Goal: Entertainment & Leisure: Consume media (video, audio)

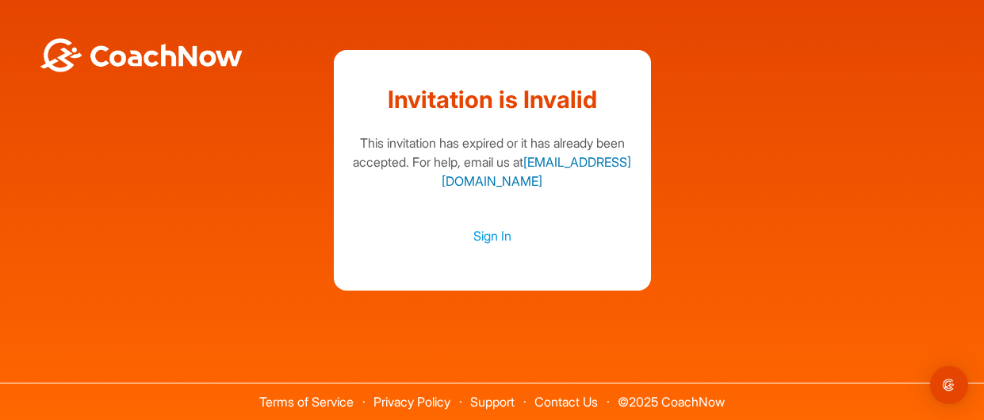
click at [511, 182] on link "[EMAIL_ADDRESS][DOMAIN_NAME]" at bounding box center [537, 171] width 190 height 35
click at [493, 237] on link "Sign In" at bounding box center [493, 235] width 286 height 21
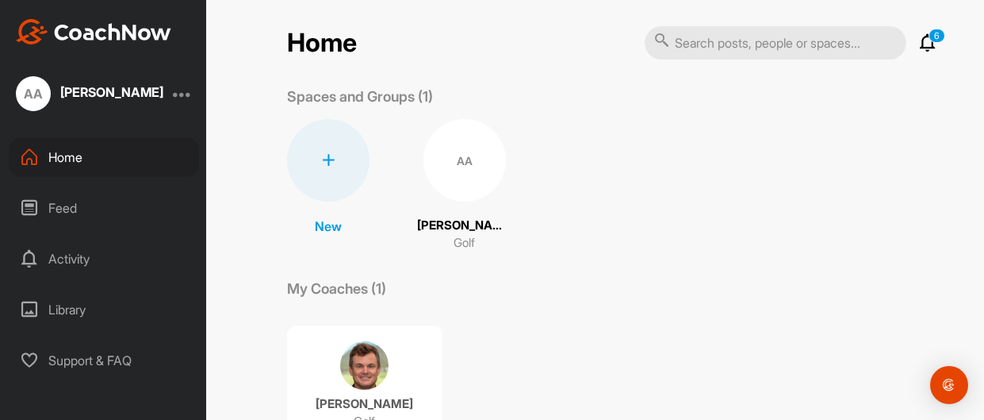
scroll to position [7, 0]
click at [473, 162] on div "AA" at bounding box center [465, 159] width 82 height 82
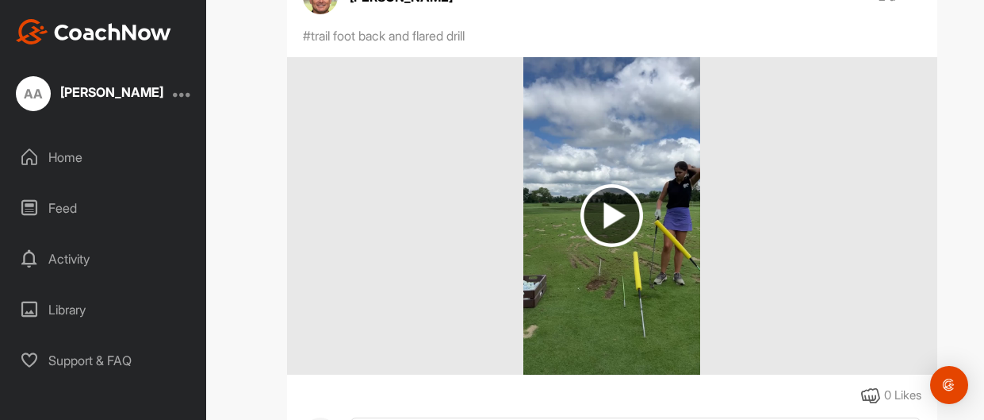
scroll to position [324, 0]
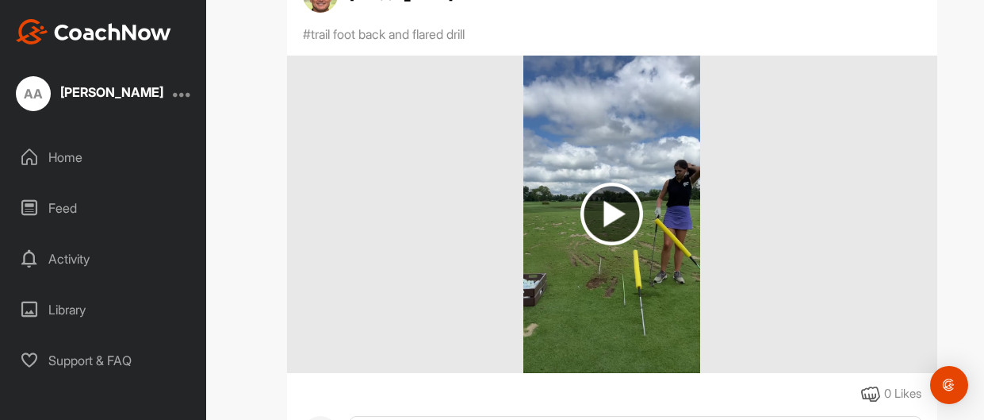
click at [607, 221] on img at bounding box center [612, 213] width 63 height 63
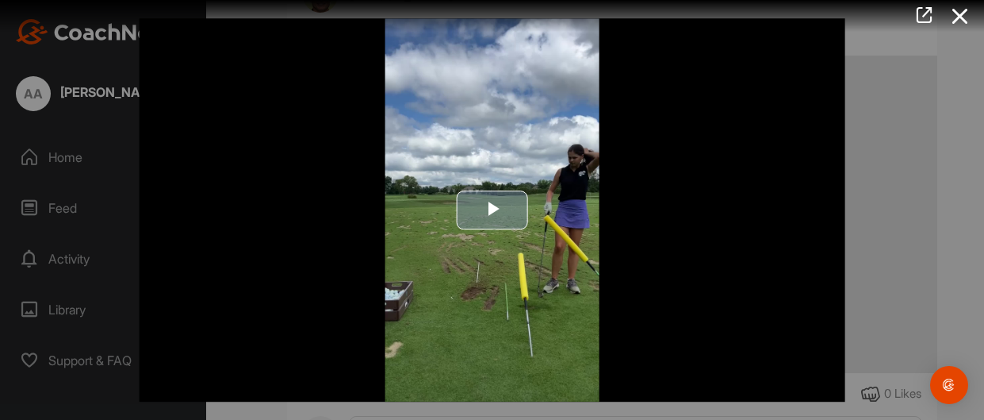
drag, startPoint x: 503, startPoint y: 210, endPoint x: 520, endPoint y: 209, distance: 17.5
click at [493, 209] on span "Video Player" at bounding box center [493, 209] width 0 height 0
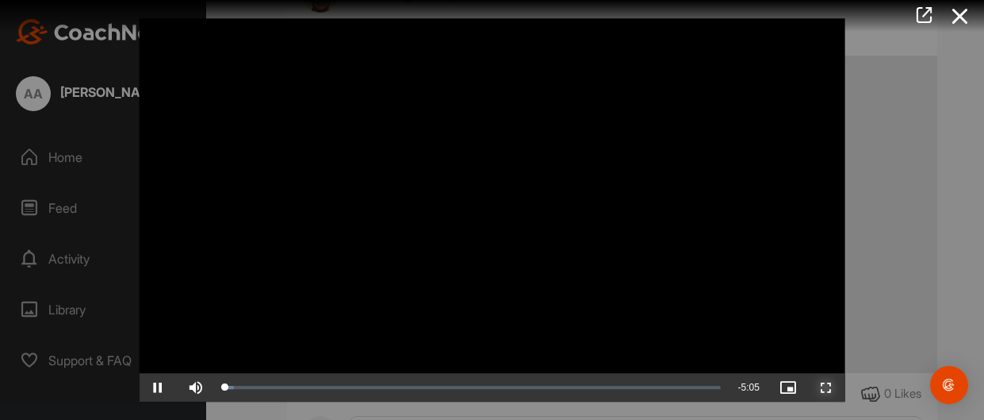
drag, startPoint x: 832, startPoint y: 383, endPoint x: 831, endPoint y: 479, distance: 96.0
click at [832, 387] on span "Video Player" at bounding box center [827, 387] width 38 height 0
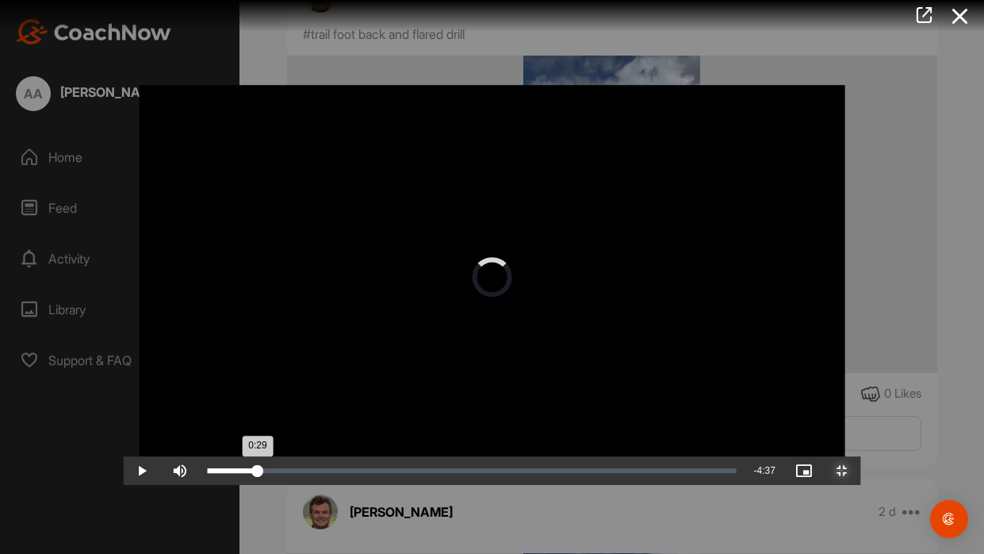
click at [207, 419] on div "Loaded : 9.99% 0:29 0:29" at bounding box center [471, 470] width 529 height 5
click at [332, 419] on div "Loaded : 26.44% 1:37 1:37" at bounding box center [471, 470] width 529 height 5
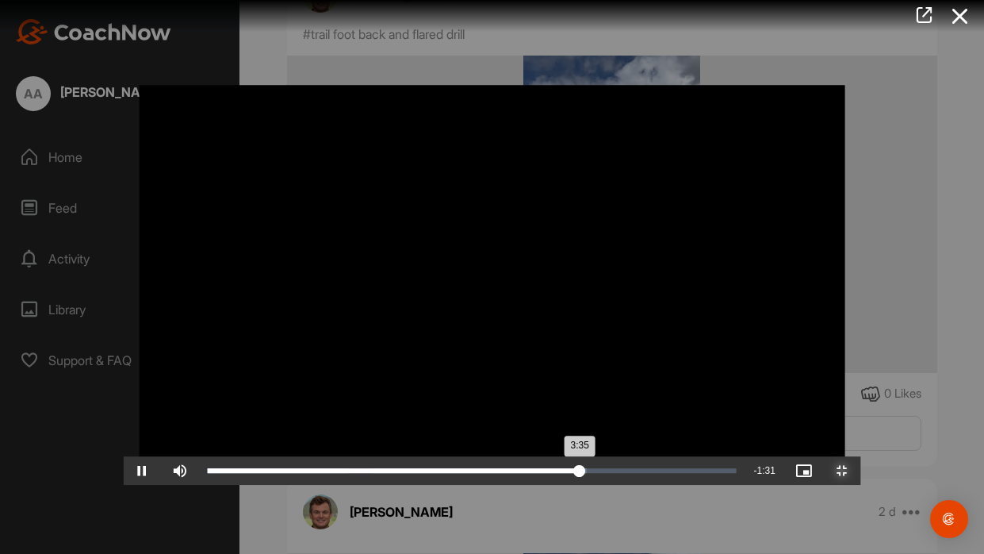
click at [379, 419] on div "Loaded : 71.76% 1:57 3:35" at bounding box center [471, 470] width 545 height 29
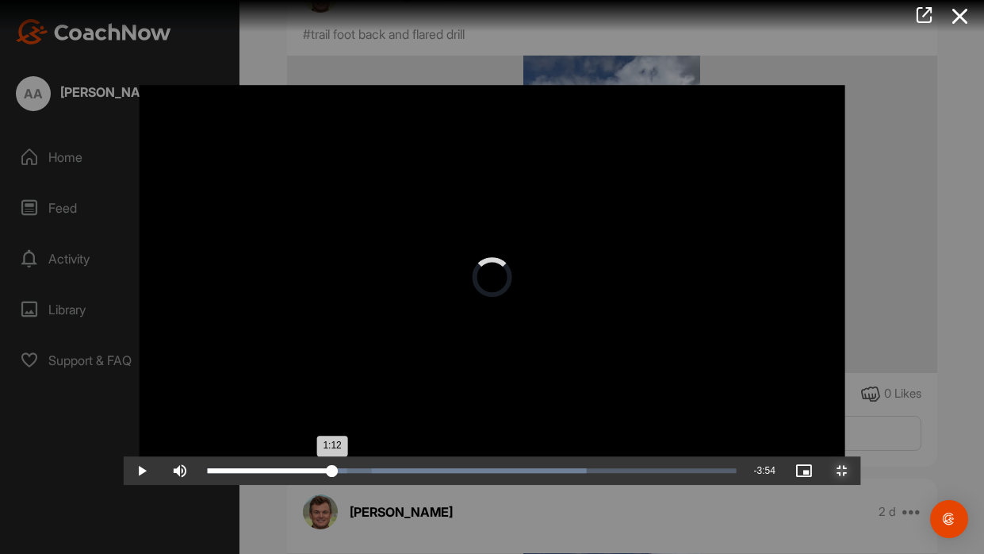
click at [267, 419] on div "1:12" at bounding box center [269, 470] width 125 height 5
click at [236, 419] on div "1:14" at bounding box center [271, 470] width 129 height 5
click at [199, 419] on div "Loaded : 71.76% 0:43 1:27" at bounding box center [471, 470] width 545 height 29
click at [281, 419] on div "Loaded : 71.76% 1:18 0:59" at bounding box center [471, 470] width 545 height 29
click at [423, 419] on div "Loaded : 71.76% 2:13 1:55" at bounding box center [471, 470] width 529 height 5
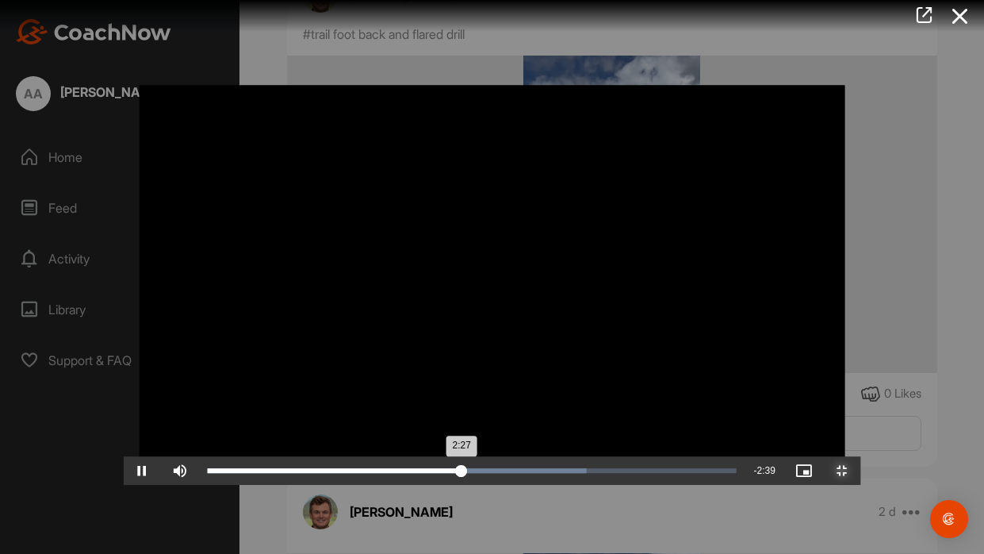
click at [481, 419] on div "Progress Bar" at bounding box center [397, 470] width 380 height 5
click at [566, 419] on div "Progress Bar" at bounding box center [397, 470] width 380 height 5
click at [679, 419] on div "Loaded : 73.87% 3:55 3:43" at bounding box center [471, 470] width 545 height 29
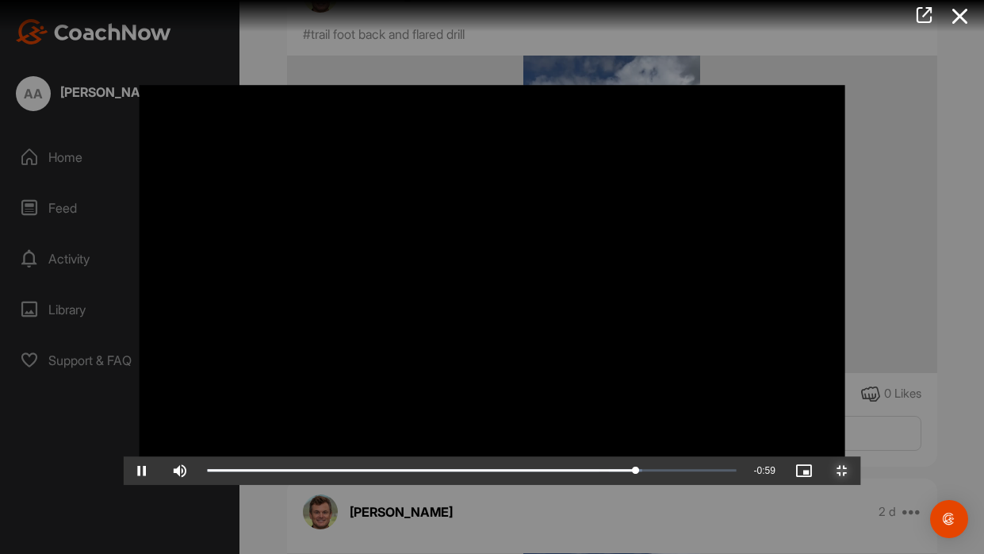
click at [861, 419] on span "Video Player" at bounding box center [842, 470] width 38 height 0
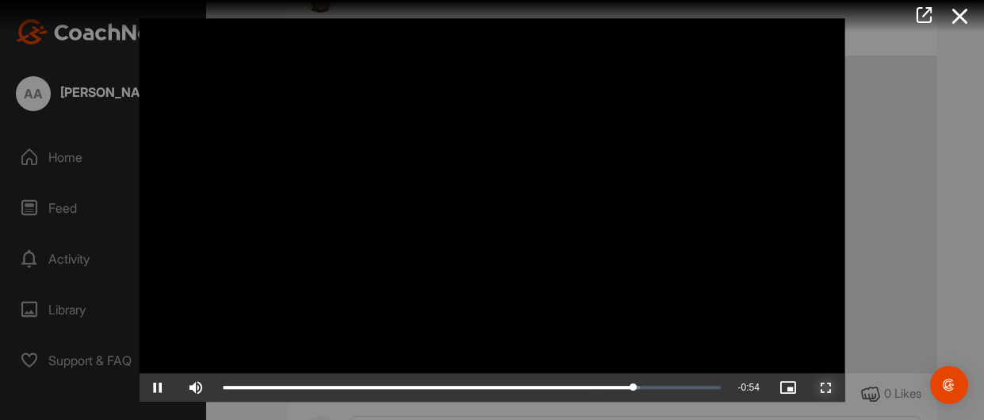
click at [832, 387] on span "Video Player" at bounding box center [827, 387] width 38 height 0
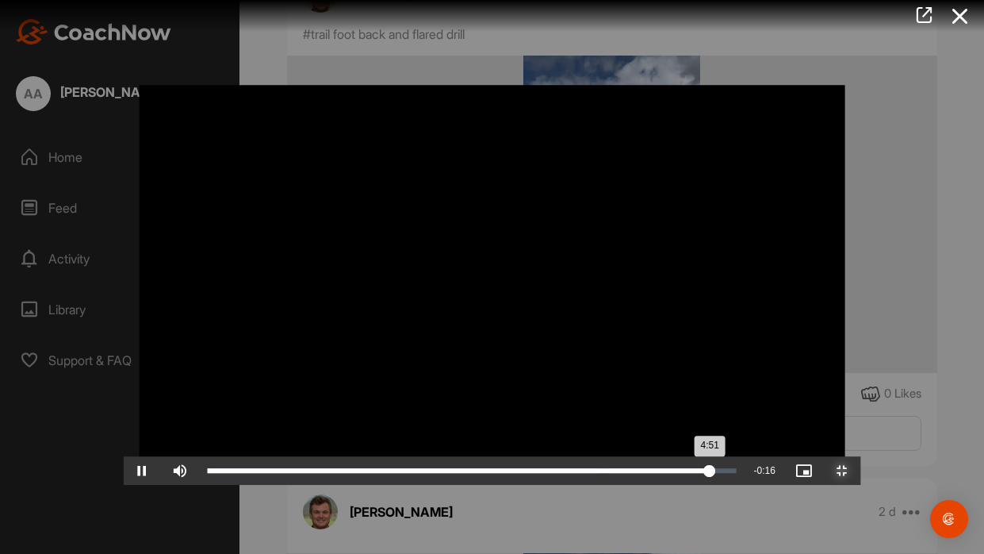
click at [741, 419] on div "Loaded : 95.90% 4:19 4:51" at bounding box center [471, 470] width 545 height 29
click at [658, 419] on div "4:21" at bounding box center [432, 470] width 451 height 5
click at [744, 419] on div "Loaded : 96.17% 4:30 4:42" at bounding box center [471, 470] width 545 height 29
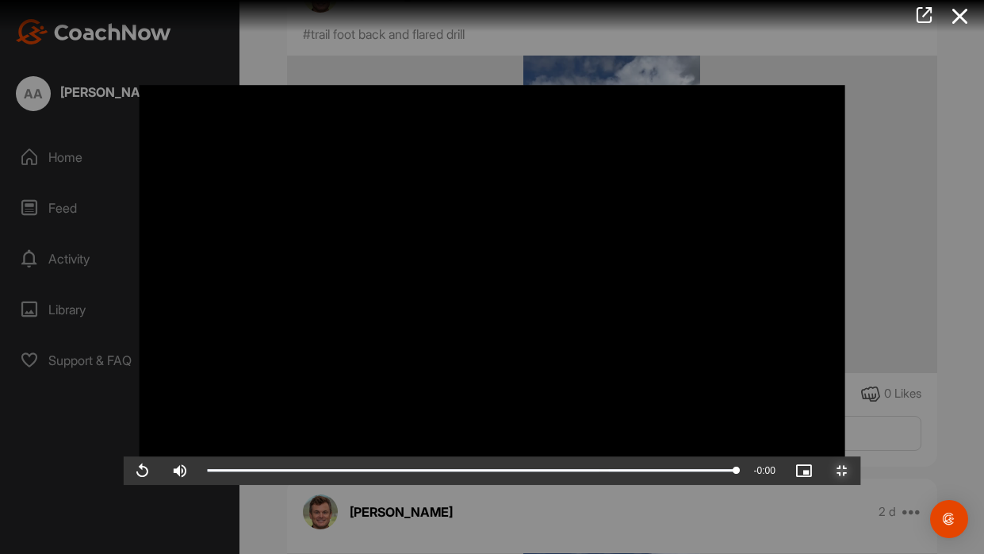
click at [861, 419] on span "Video Player" at bounding box center [842, 470] width 38 height 0
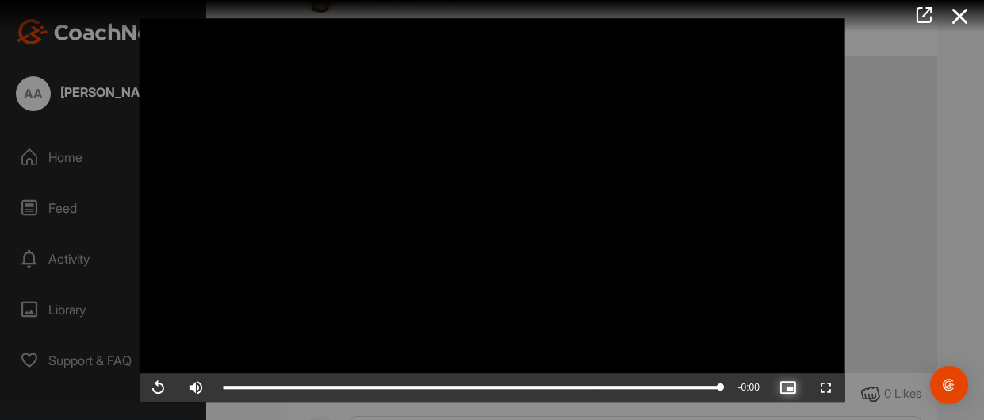
click at [789, 387] on span "Video Player" at bounding box center [788, 387] width 38 height 0
click at [521, 281] on video "Video Player" at bounding box center [492, 210] width 707 height 384
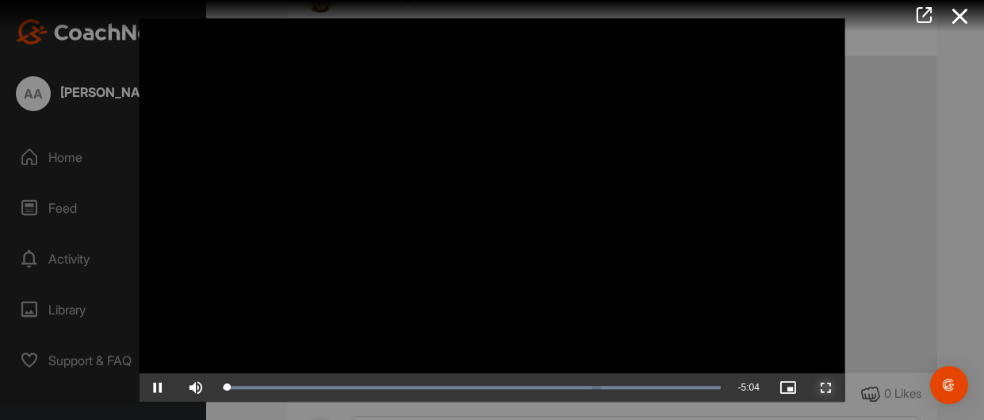
drag, startPoint x: 828, startPoint y: 386, endPoint x: 828, endPoint y: 482, distance: 95.2
click at [829, 387] on span "Video Player" at bounding box center [827, 387] width 38 height 0
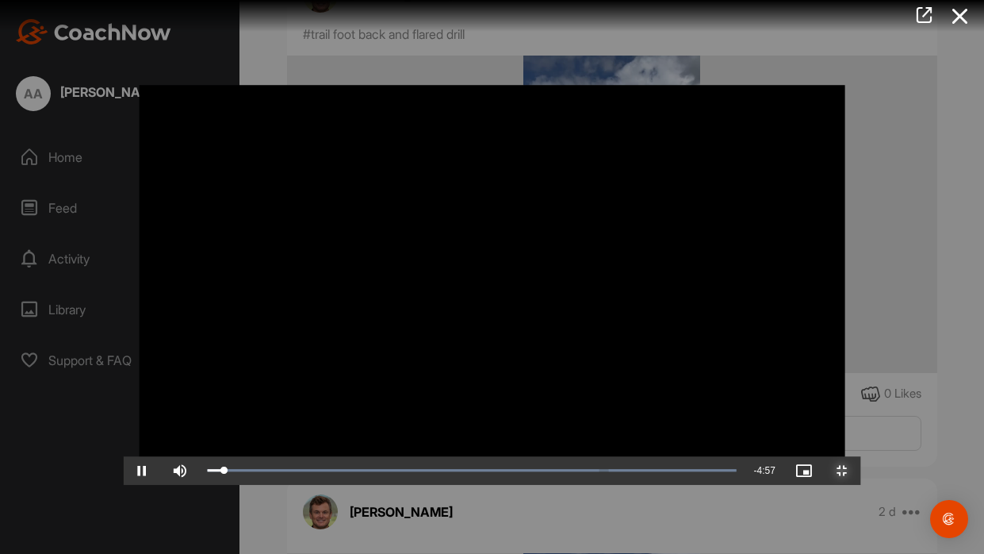
click at [861, 419] on span "Video Player" at bounding box center [842, 470] width 38 height 0
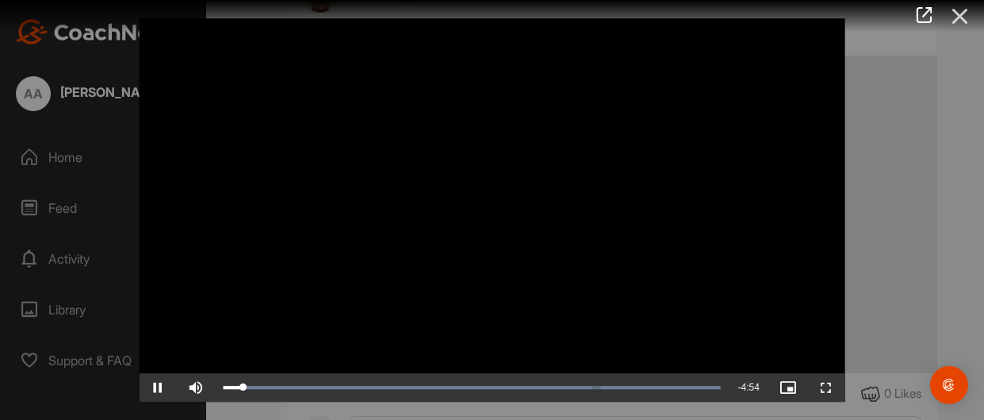
click at [960, 10] on icon at bounding box center [960, 16] width 36 height 29
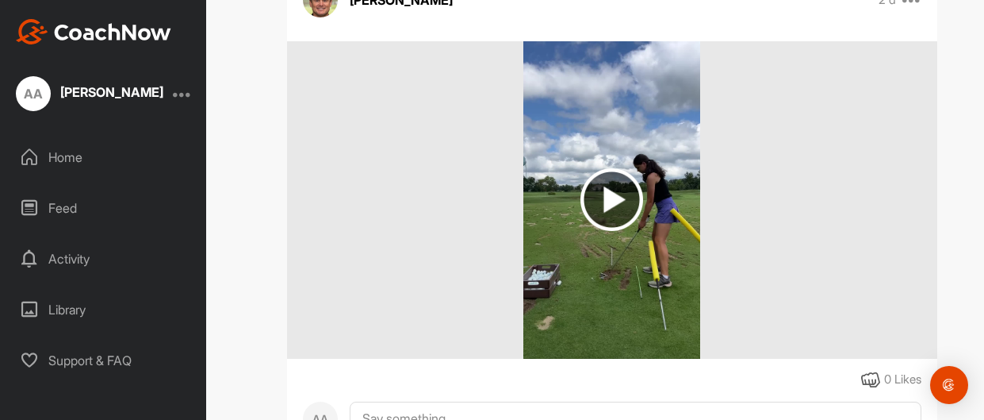
scroll to position [876, 0]
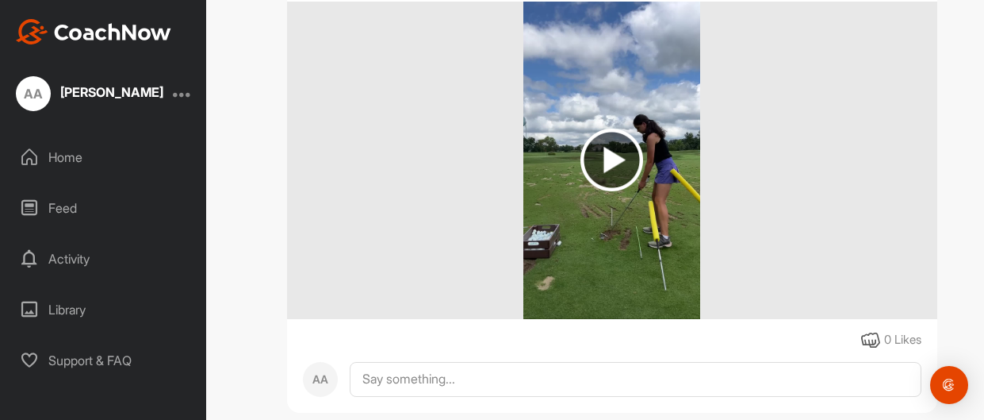
click at [609, 163] on img at bounding box center [612, 160] width 63 height 63
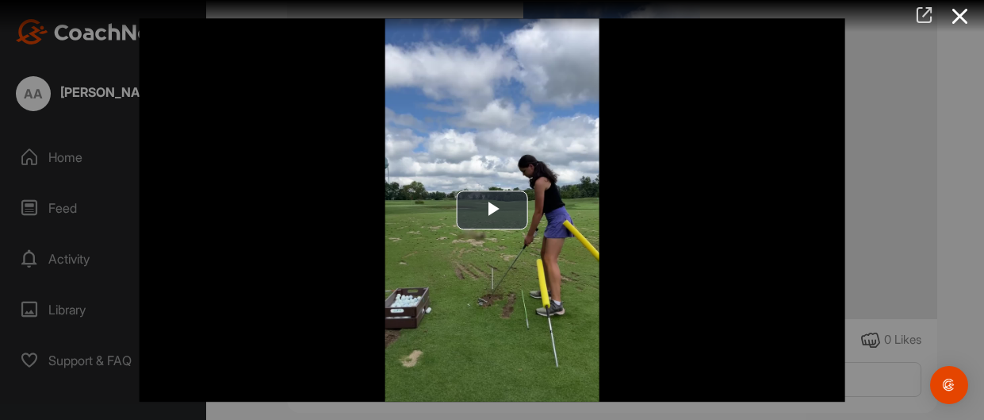
click at [926, 19] on icon at bounding box center [924, 14] width 18 height 17
click at [961, 12] on icon at bounding box center [960, 16] width 36 height 29
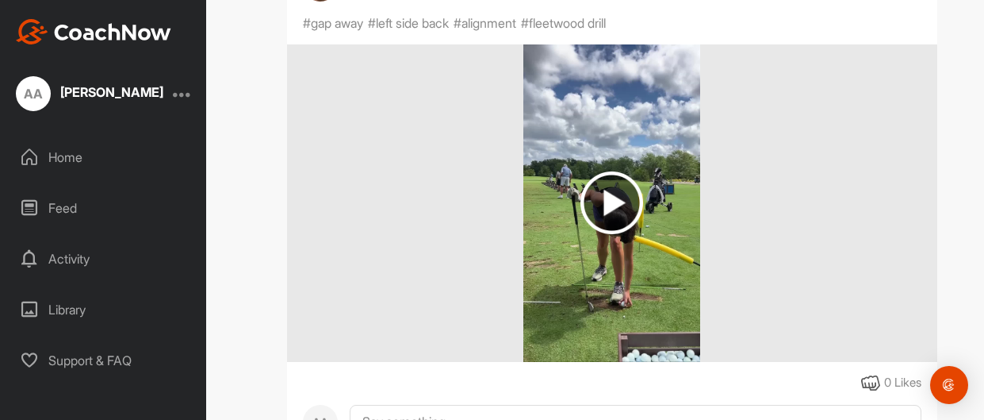
scroll to position [1349, 0]
click at [623, 201] on img at bounding box center [612, 203] width 63 height 63
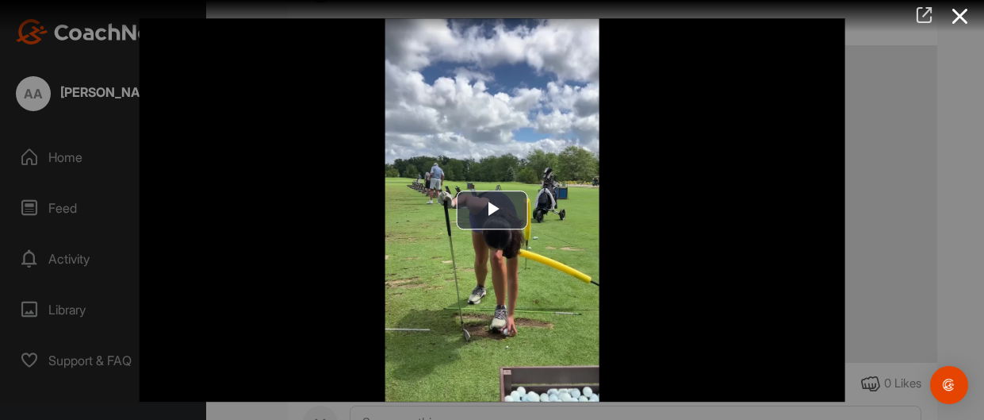
click at [923, 16] on icon at bounding box center [924, 14] width 18 height 17
click at [966, 14] on icon at bounding box center [960, 16] width 36 height 29
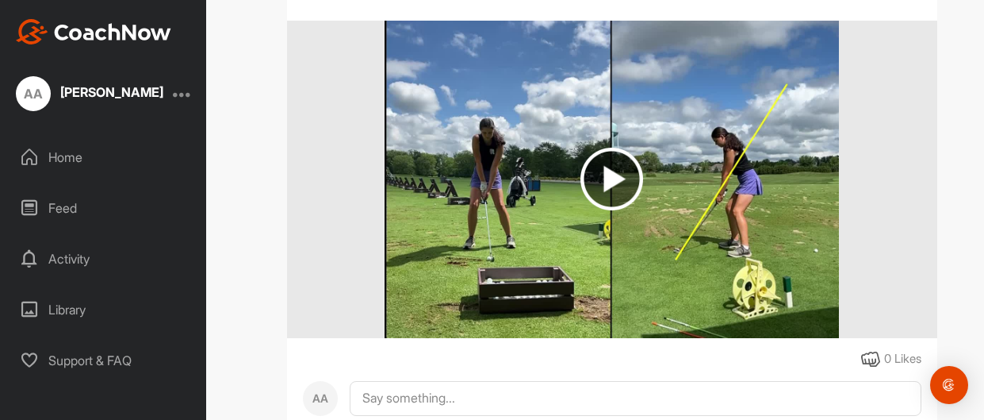
scroll to position [1884, 0]
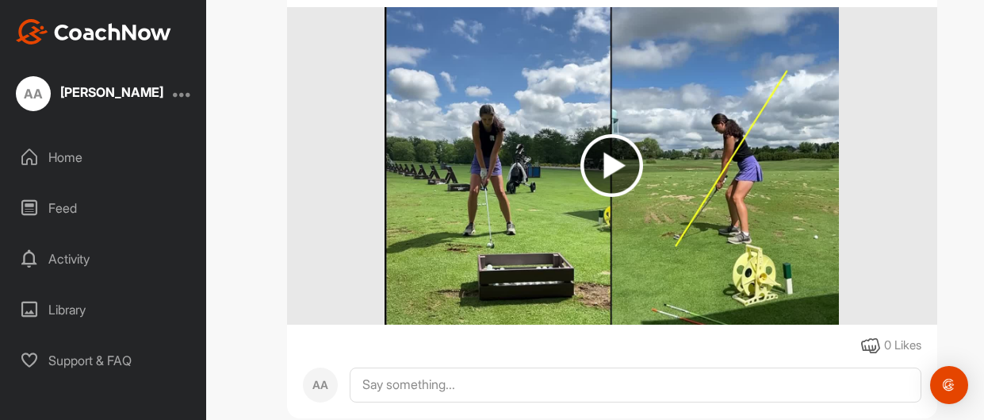
click at [610, 160] on img at bounding box center [612, 165] width 63 height 63
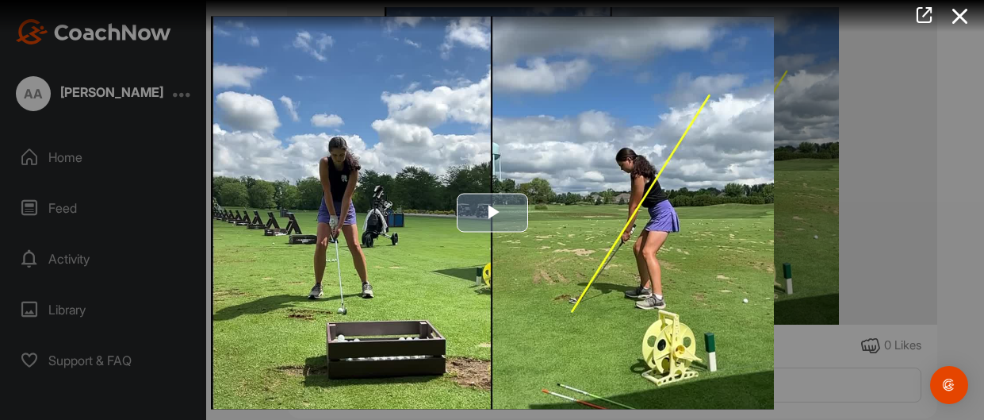
click at [493, 213] on span "Video Player" at bounding box center [493, 213] width 0 height 0
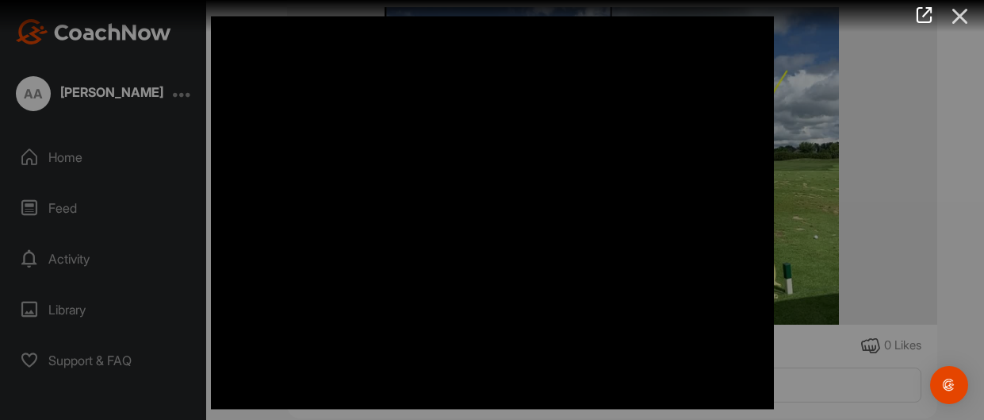
click at [960, 21] on icon at bounding box center [960, 16] width 36 height 29
